Goal: Task Accomplishment & Management: Manage account settings

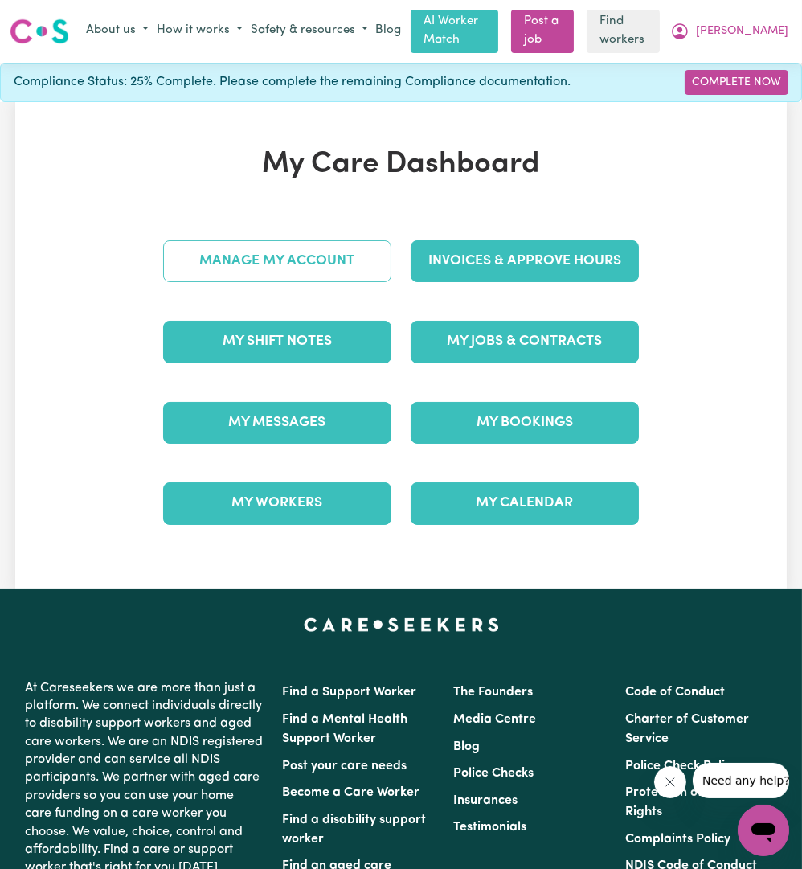
click at [354, 256] on link "Manage My Account" at bounding box center [277, 261] width 228 height 42
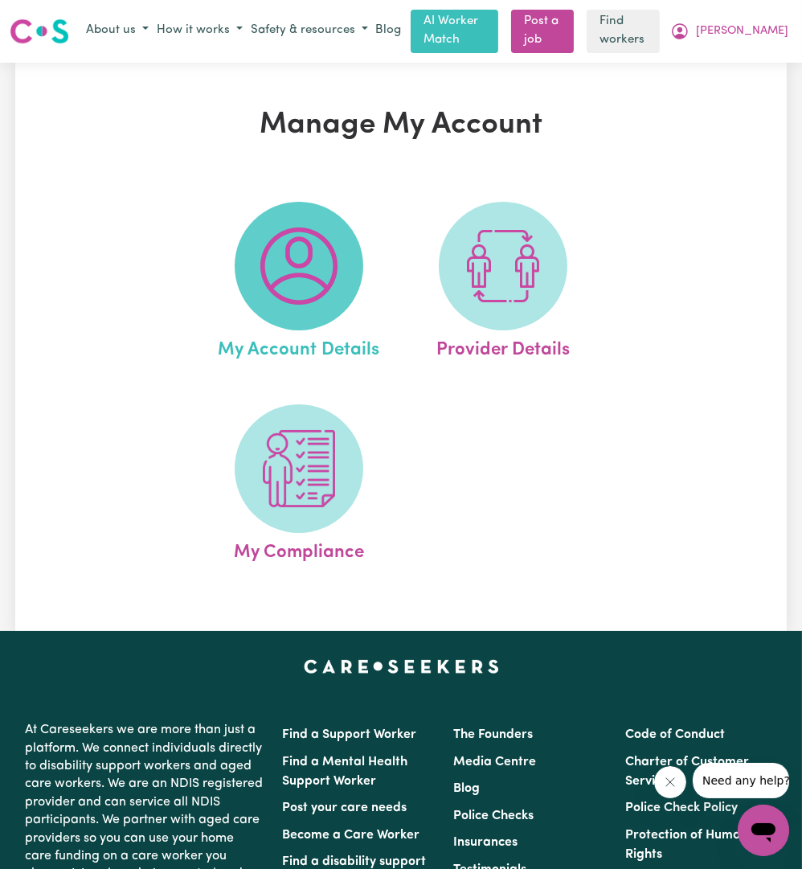
click at [300, 321] on span at bounding box center [299, 266] width 129 height 129
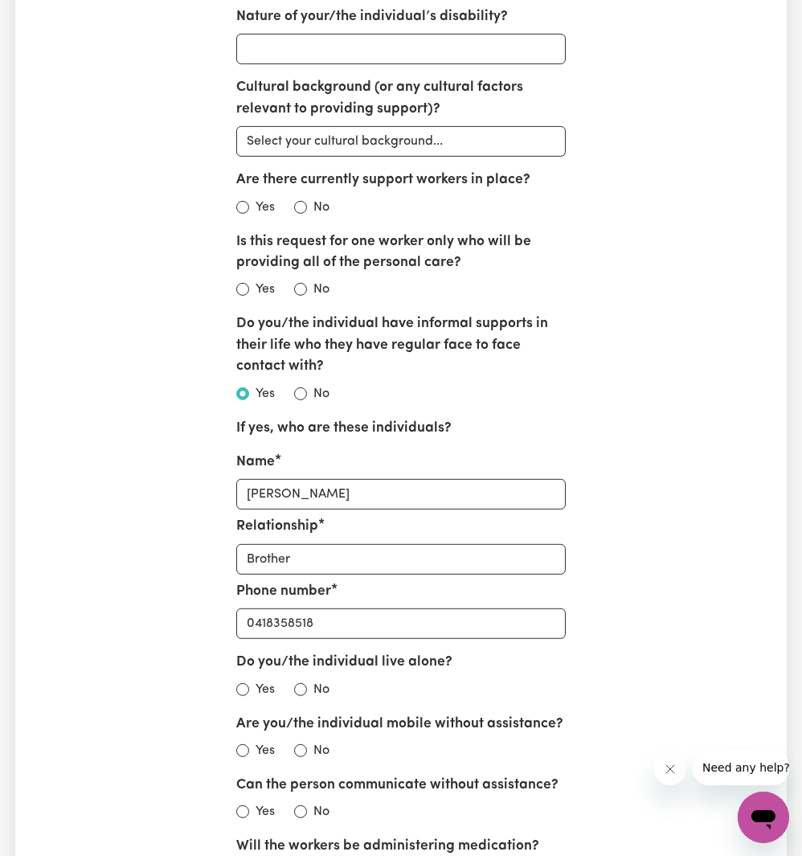
scroll to position [1398, 0]
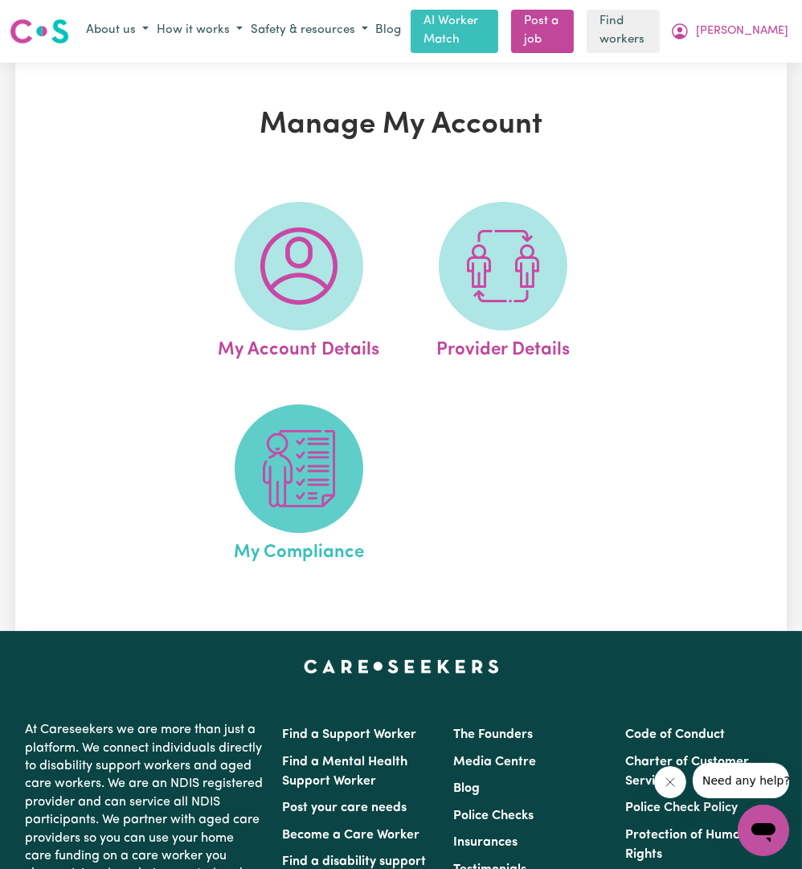
click at [283, 513] on span at bounding box center [299, 468] width 129 height 129
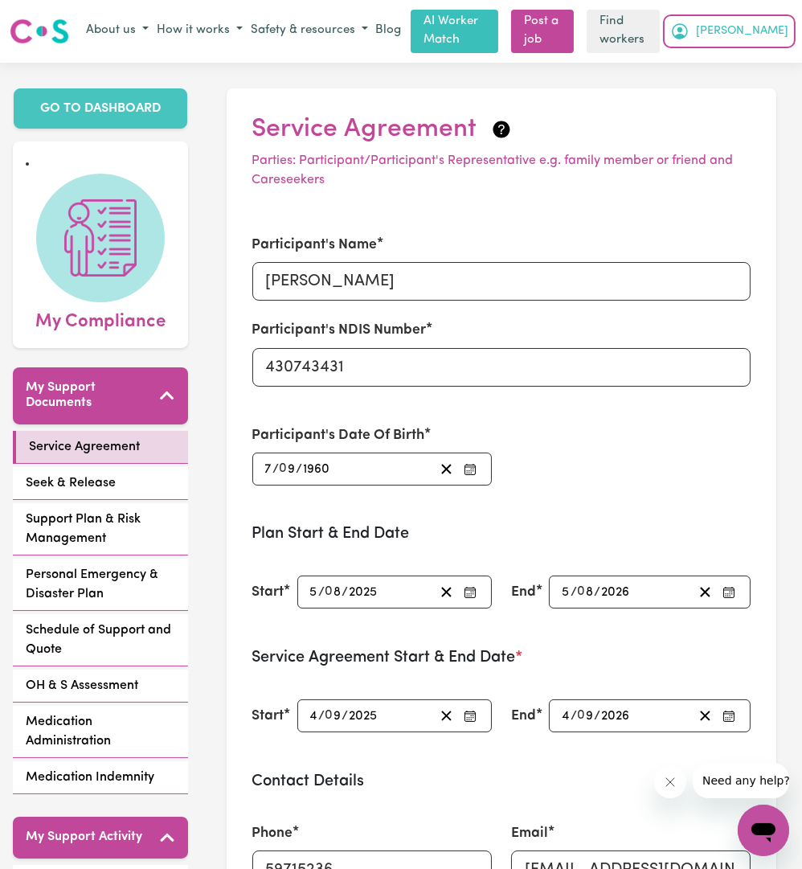
click at [767, 27] on span "[PERSON_NAME]" at bounding box center [742, 32] width 92 height 18
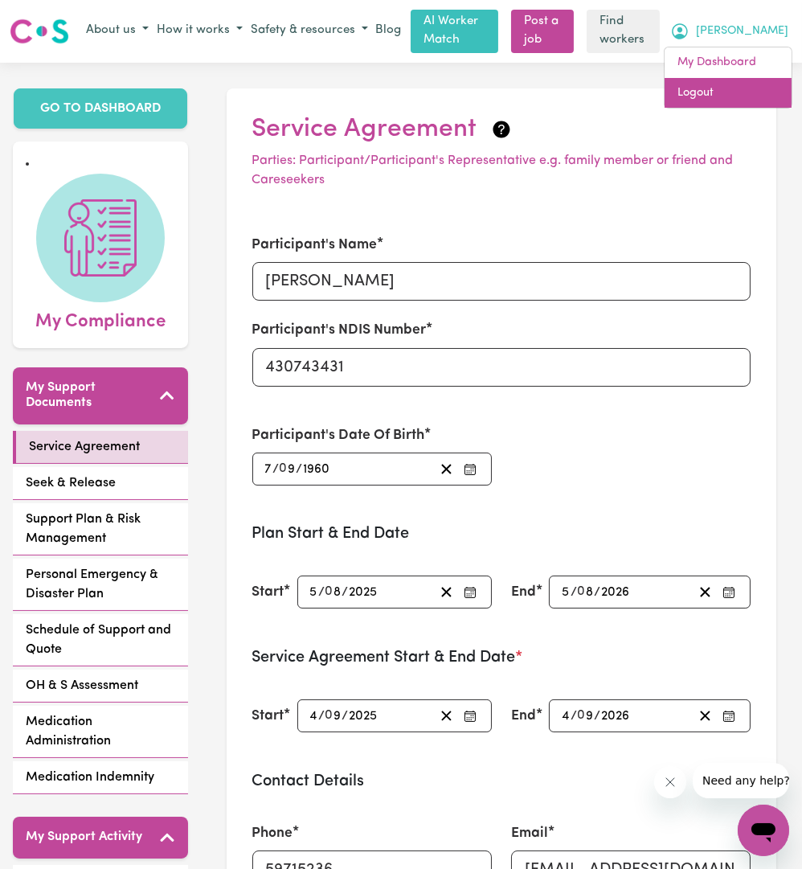
click at [715, 99] on link "Logout" at bounding box center [728, 93] width 127 height 31
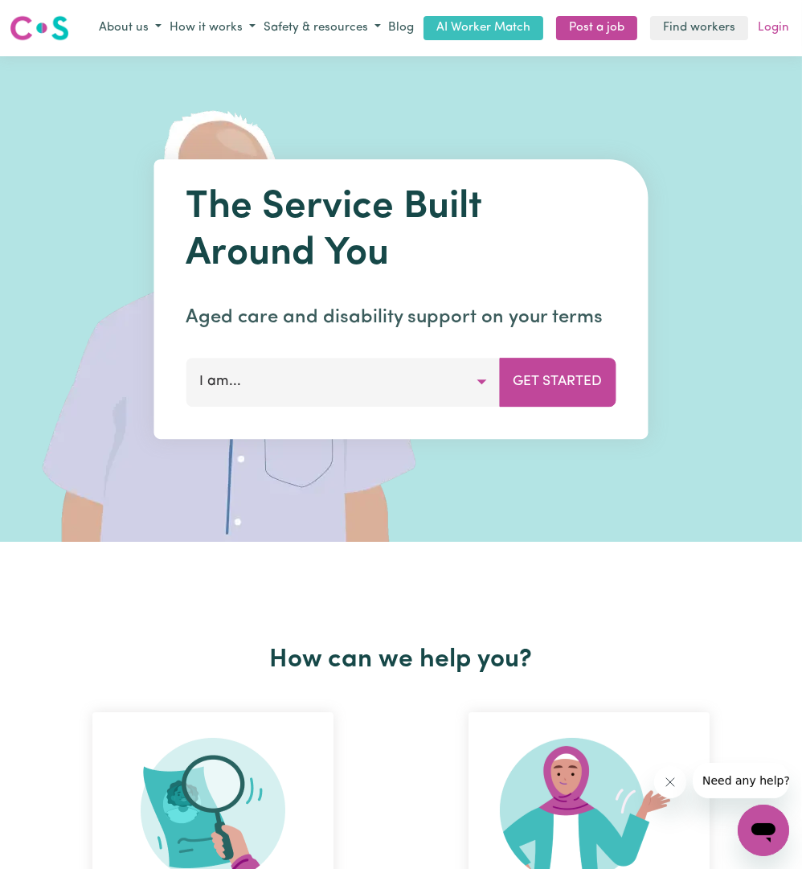
click at [763, 39] on link "Login" at bounding box center [774, 28] width 38 height 25
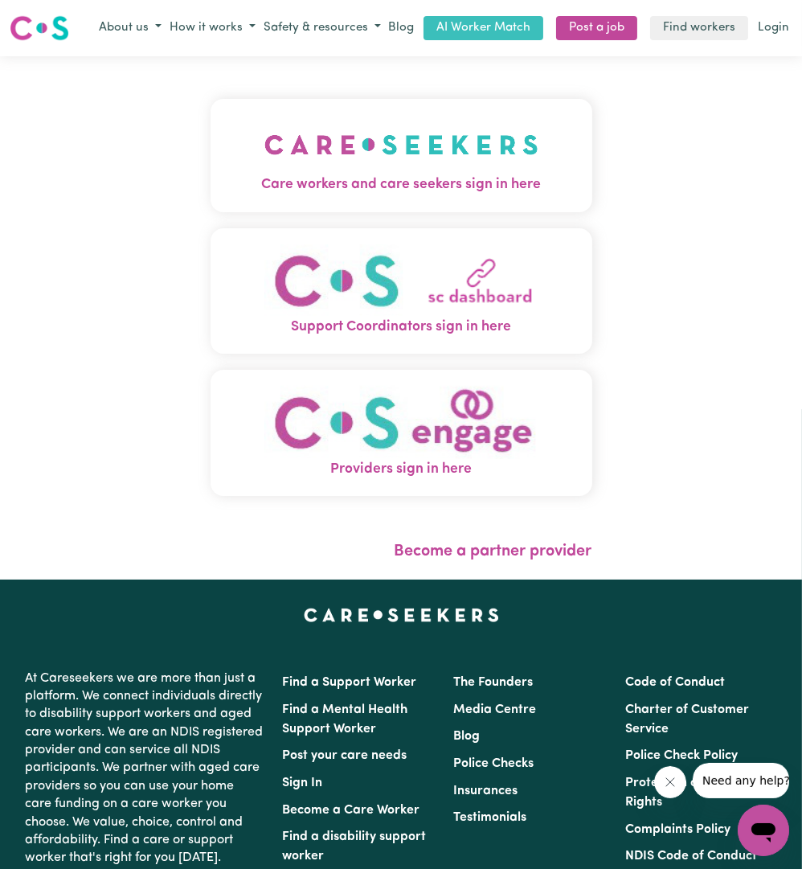
click at [466, 155] on img "Care workers and care seekers sign in here" at bounding box center [401, 144] width 274 height 59
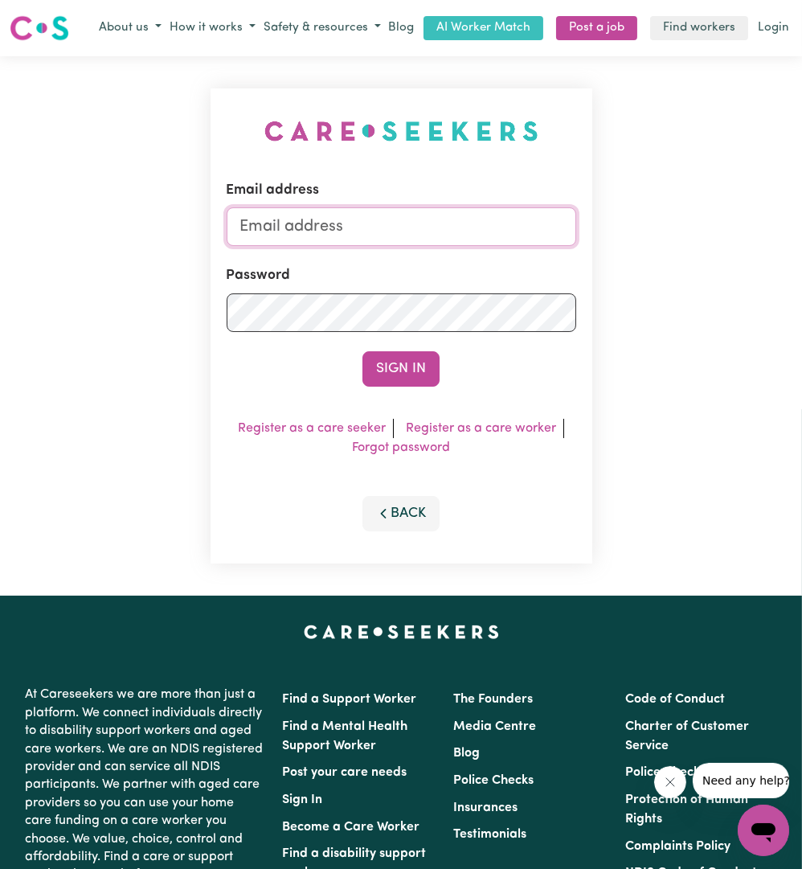
click at [413, 242] on input "Email address" at bounding box center [402, 226] width 350 height 39
drag, startPoint x: 321, startPoint y: 219, endPoint x: 608, endPoint y: 276, distance: 292.6
click at [608, 276] on div "Email address [EMAIL_ADDRESS][PERSON_NAME][DOMAIN_NAME] Password Sign In Regist…" at bounding box center [401, 325] width 802 height 539
type input "[EMAIL_ADDRESS][DOMAIN_NAME]"
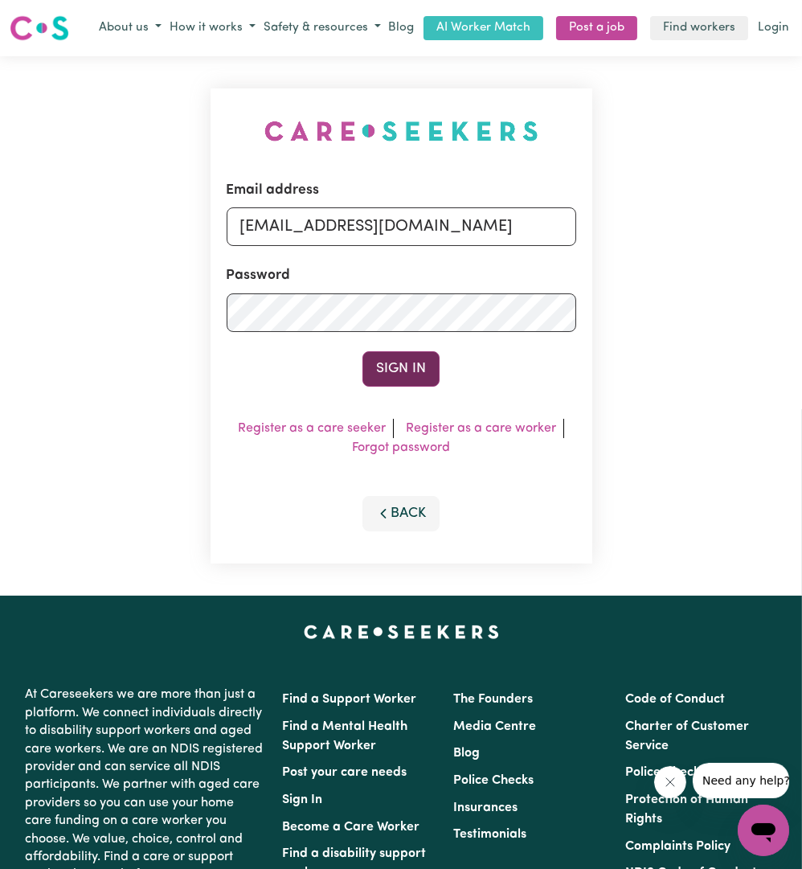
click at [416, 366] on button "Sign In" at bounding box center [400, 368] width 77 height 35
